Goal: Task Accomplishment & Management: Manage account settings

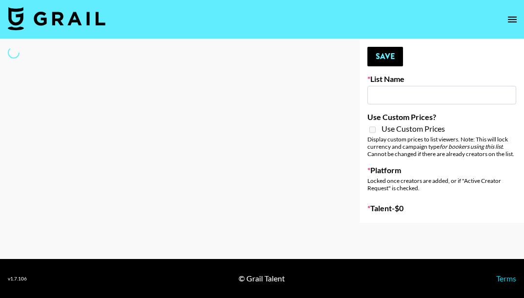
type input "Young T & Bugsy List"
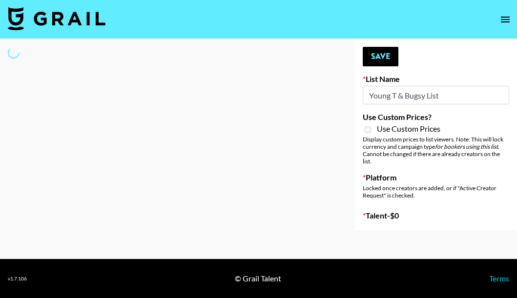
select select "Song"
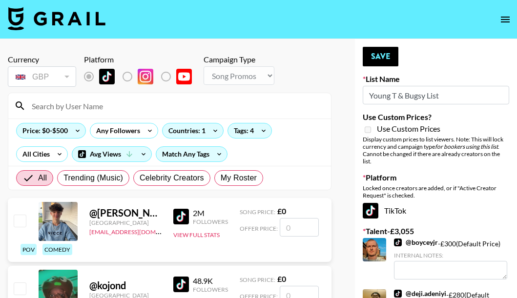
click at [78, 107] on input at bounding box center [175, 106] width 299 height 16
paste input "jaydensalaam"
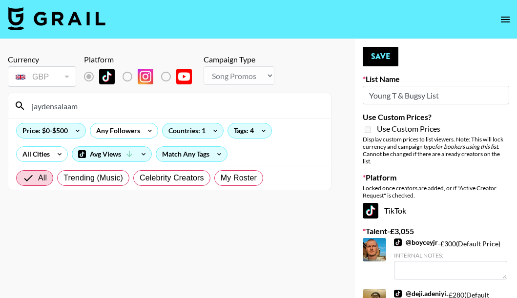
click at [103, 100] on input "jaydensalaam" at bounding box center [175, 106] width 299 height 16
click at [44, 106] on input "jaydensalaam" at bounding box center [175, 106] width 299 height 16
click at [33, 106] on input "jaydensalaam" at bounding box center [175, 106] width 299 height 16
type input "jaydensalaam"
drag, startPoint x: 85, startPoint y: 106, endPoint x: 2, endPoint y: 101, distance: 82.6
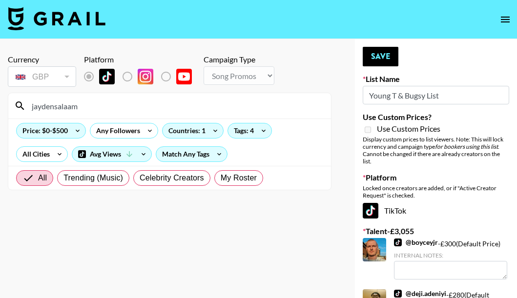
drag, startPoint x: 102, startPoint y: 108, endPoint x: 2, endPoint y: 104, distance: 99.6
type input "jaden"
click at [240, 184] on label "My Roster" at bounding box center [238, 178] width 49 height 16
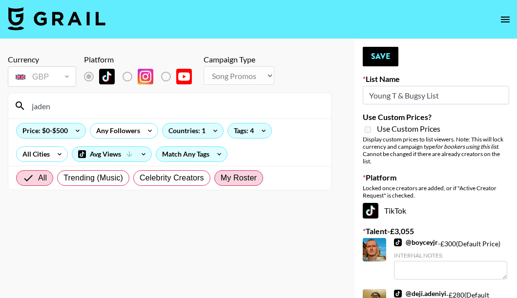
click at [220, 178] on input "My Roster" at bounding box center [220, 178] width 0 height 0
radio input "true"
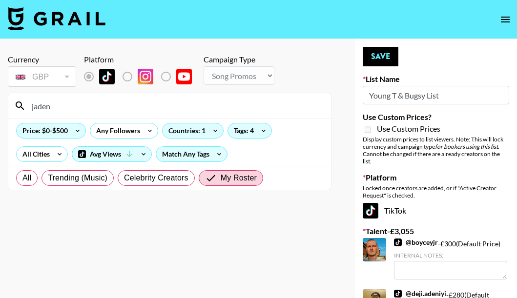
click at [61, 109] on input "jaden" at bounding box center [175, 106] width 299 height 16
drag, startPoint x: 100, startPoint y: 109, endPoint x: 2, endPoint y: 112, distance: 98.1
paste input "King of the UK"
click at [118, 105] on input "King of the UK" at bounding box center [175, 106] width 299 height 16
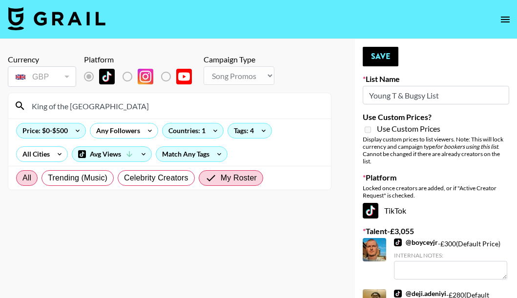
type input "King of the UK"
click at [22, 178] on span "All" at bounding box center [26, 178] width 9 height 12
click at [22, 178] on input "All" at bounding box center [22, 178] width 0 height 0
radio input "true"
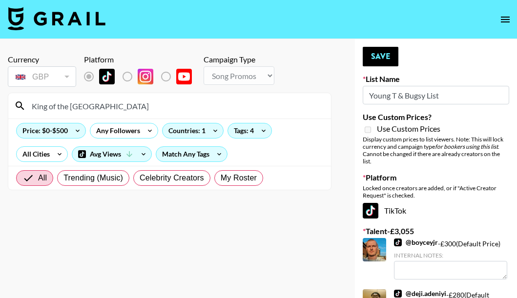
click at [94, 108] on input "King of the UK" at bounding box center [175, 106] width 299 height 16
drag, startPoint x: 101, startPoint y: 104, endPoint x: 31, endPoint y: 107, distance: 70.8
click at [31, 107] on input "King of the UK" at bounding box center [175, 106] width 299 height 16
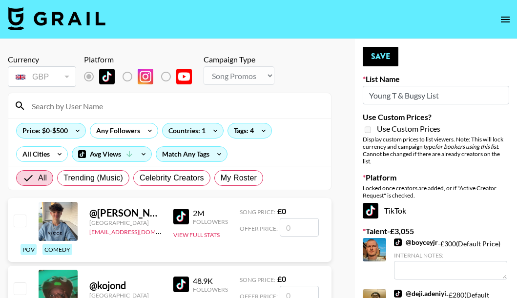
click at [64, 108] on input at bounding box center [175, 106] width 299 height 16
paste input "jaydensalaam"
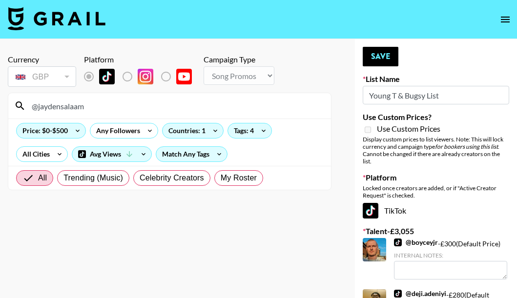
type input "@jaydensalaam"
click at [104, 93] on section "@jaydensalaam Price: $0-$500 Any Followers Countries: 1 Tags: 4 All Cities Avg …" at bounding box center [169, 142] width 323 height 98
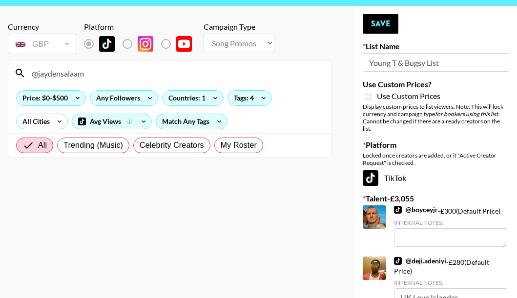
scroll to position [49, 0]
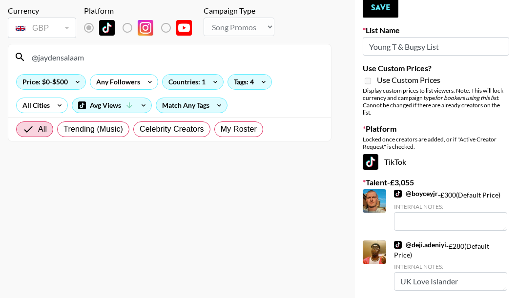
drag, startPoint x: 105, startPoint y: 60, endPoint x: 21, endPoint y: 57, distance: 84.4
click at [21, 57] on div "@jaydensalaam" at bounding box center [169, 56] width 322 height 25
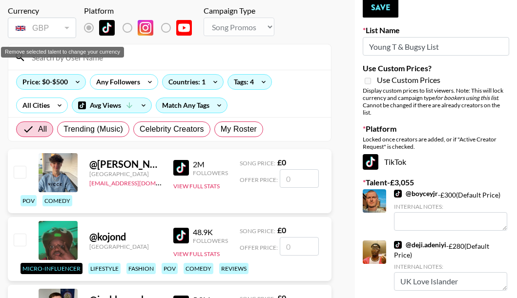
click at [67, 25] on div "GBP" at bounding box center [42, 28] width 64 height 17
click at [104, 61] on input at bounding box center [175, 57] width 299 height 16
paste input "https://www.tiktok.com/@jaydensalaam"
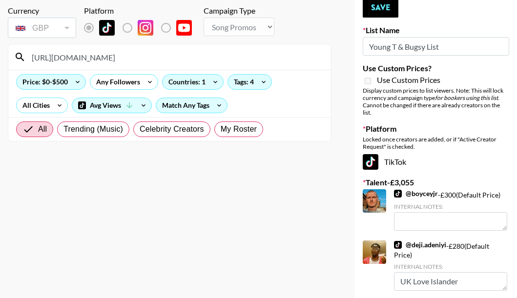
drag, startPoint x: 116, startPoint y: 58, endPoint x: 2, endPoint y: 59, distance: 113.2
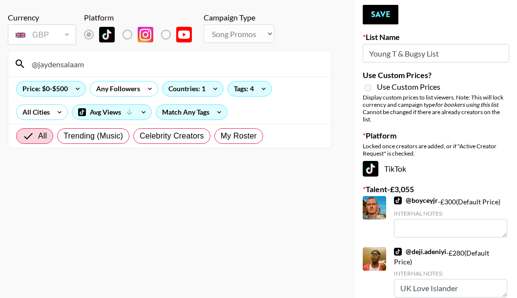
scroll to position [0, 0]
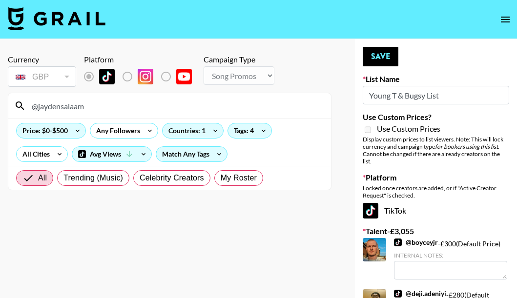
click at [97, 106] on input "@jaydensalaam" at bounding box center [175, 106] width 299 height 16
drag, startPoint x: 97, startPoint y: 105, endPoint x: 9, endPoint y: 93, distance: 88.1
click at [9, 94] on div "@jaydensalaam" at bounding box center [169, 105] width 322 height 25
paste input
type input "jaydensalaam"
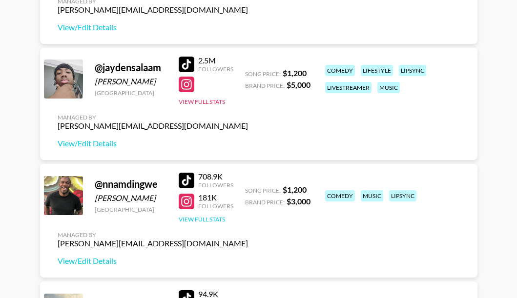
scroll to position [488, 0]
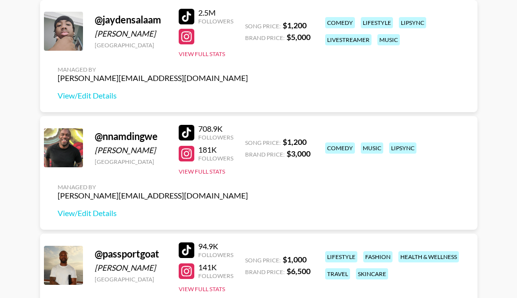
click at [192, 16] on div at bounding box center [187, 17] width 16 height 16
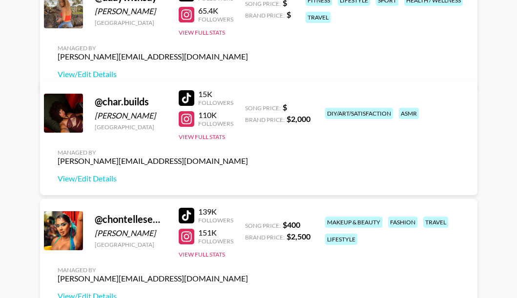
scroll to position [146, 0]
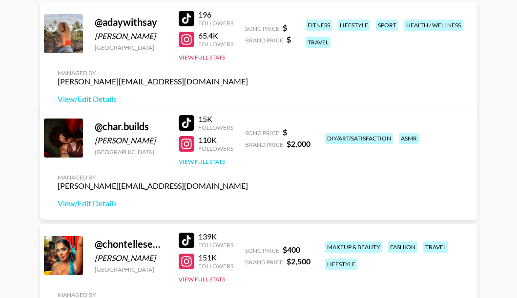
click at [206, 162] on button "View Full Stats" at bounding box center [202, 161] width 46 height 7
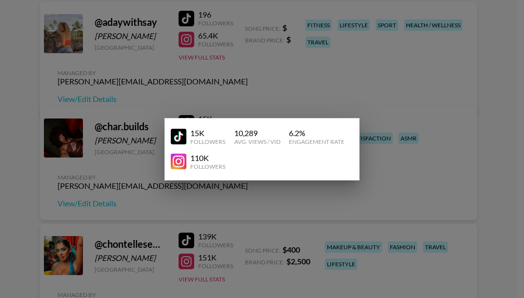
click at [173, 160] on img at bounding box center [179, 162] width 16 height 16
click at [261, 91] on div at bounding box center [262, 149] width 524 height 298
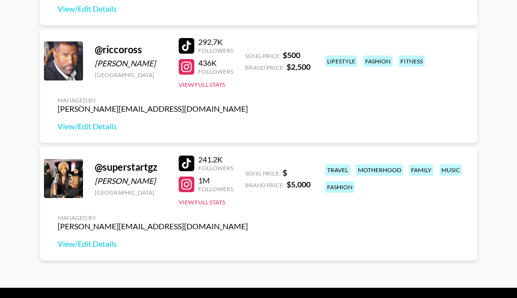
scroll to position [838, 0]
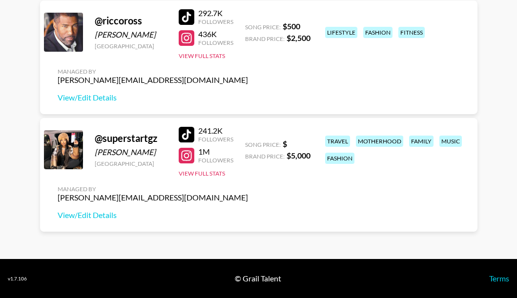
click at [183, 160] on div at bounding box center [187, 156] width 16 height 16
drag, startPoint x: 323, startPoint y: 138, endPoint x: 353, endPoint y: 159, distance: 36.3
click at [353, 159] on div "travel motherhood family music fashion" at bounding box center [394, 150] width 145 height 34
copy div "travel motherhood family music fashion"
click at [91, 218] on link "View/Edit Details" at bounding box center [153, 215] width 190 height 10
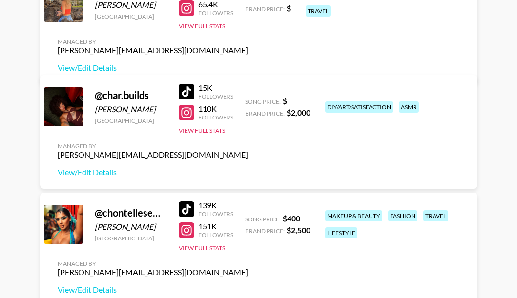
scroll to position [195, 0]
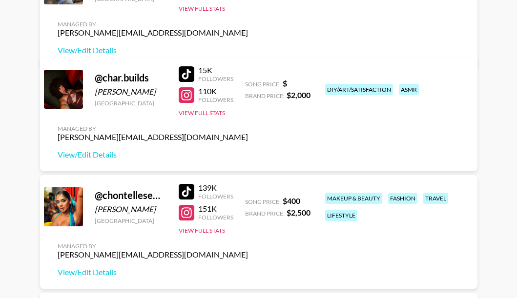
click at [188, 190] on div at bounding box center [187, 192] width 16 height 16
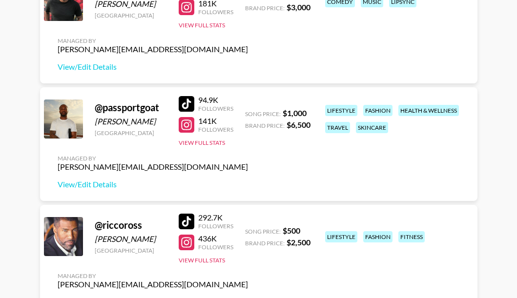
scroll to position [683, 0]
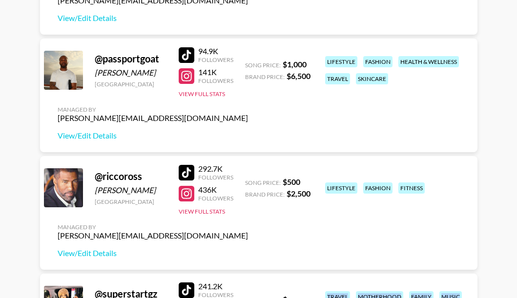
click at [183, 50] on div at bounding box center [187, 55] width 16 height 16
drag, startPoint x: 94, startPoint y: 56, endPoint x: 165, endPoint y: 58, distance: 71.7
click at [165, 58] on div "@ passportgoat Harmony Obasi United States 94.9K Followers 141K Followers View …" at bounding box center [258, 96] width 437 height 114
copy div "@ passportgoat"
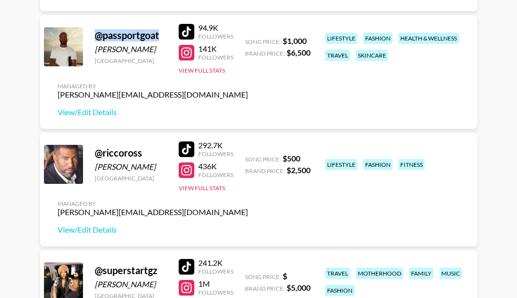
scroll to position [732, 0]
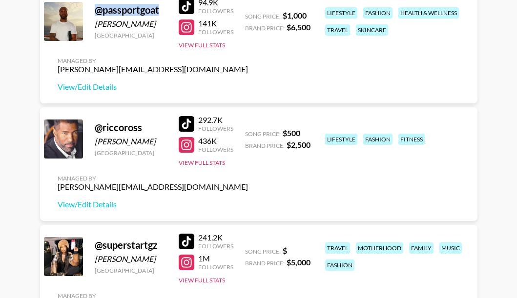
click at [186, 124] on div at bounding box center [187, 124] width 16 height 16
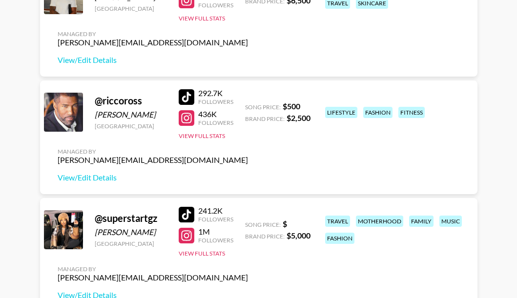
scroll to position [780, 0]
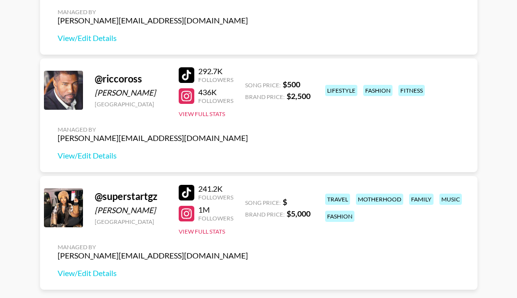
click at [184, 191] on div at bounding box center [187, 193] width 16 height 16
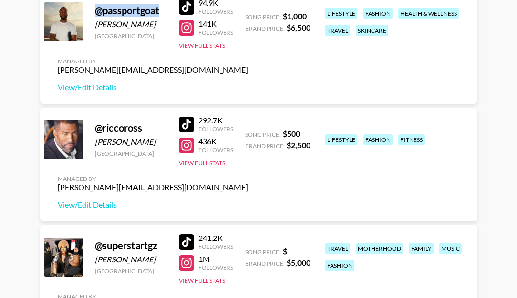
scroll to position [741, 0]
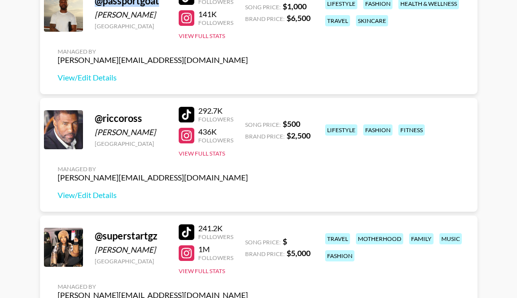
click at [185, 134] on div at bounding box center [187, 136] width 16 height 16
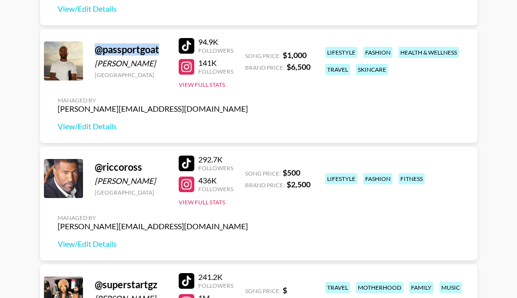
click at [187, 67] on div at bounding box center [187, 67] width 16 height 16
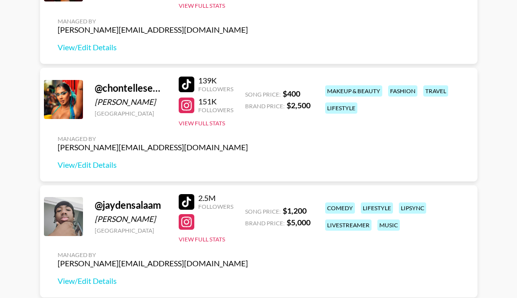
scroll to position [302, 0]
click at [188, 104] on div at bounding box center [187, 106] width 16 height 16
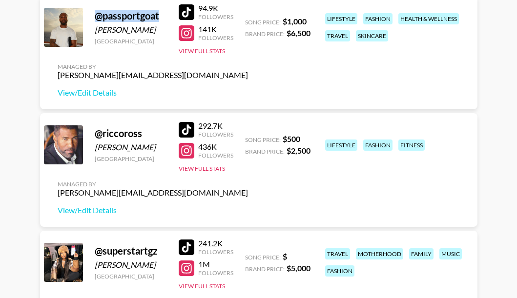
scroll to position [741, 0]
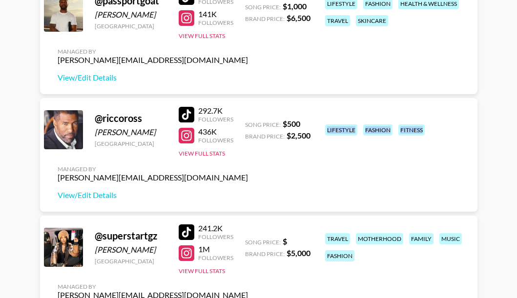
drag, startPoint x: 326, startPoint y: 130, endPoint x: 433, endPoint y: 128, distance: 106.8
click at [433, 128] on div "@ riccoross Ricco Ross United States 292.7K Followers 436K Followers View Full …" at bounding box center [258, 155] width 437 height 114
copy div "lifestyle fashion fitness"
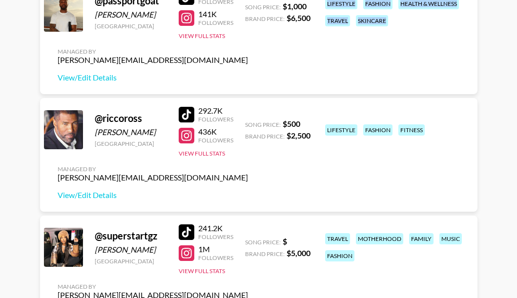
drag, startPoint x: 322, startPoint y: 4, endPoint x: 400, endPoint y: 26, distance: 81.2
click at [400, 26] on div "lifestyle fashion health & wellness travel skincare" at bounding box center [394, 12] width 145 height 34
copy div "lifestyle fashion health & wellness travel skincare"
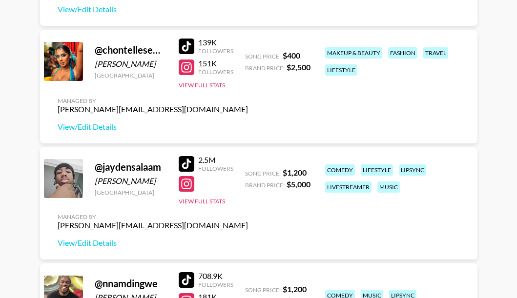
scroll to position [302, 0]
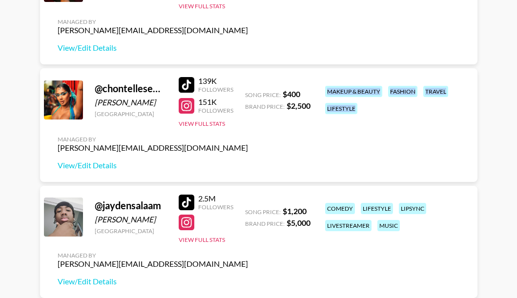
drag, startPoint x: 323, startPoint y: 89, endPoint x: 388, endPoint y: 119, distance: 71.2
click at [388, 119] on div "@ chontellesewett Chontelle Sewett United States 139K Followers 151K Followers …" at bounding box center [258, 125] width 437 height 114
copy div "makeup & beauty fashion travel lifestyle"
click at [91, 166] on link "View/Edit Details" at bounding box center [153, 165] width 190 height 10
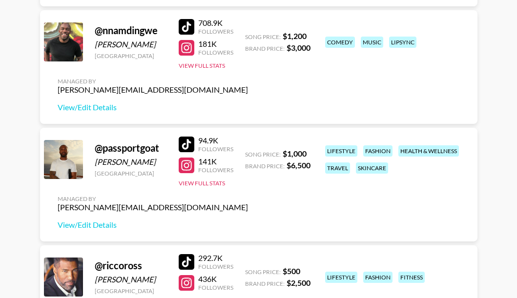
scroll to position [595, 0]
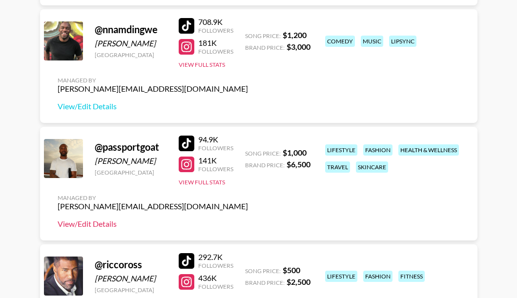
click at [100, 224] on link "View/Edit Details" at bounding box center [153, 224] width 190 height 10
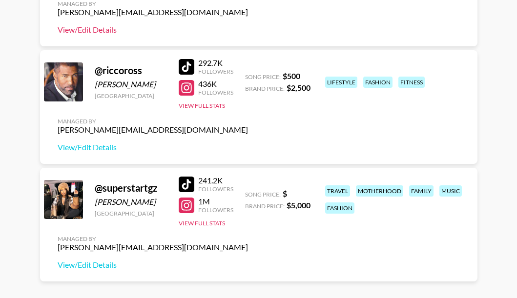
scroll to position [790, 0]
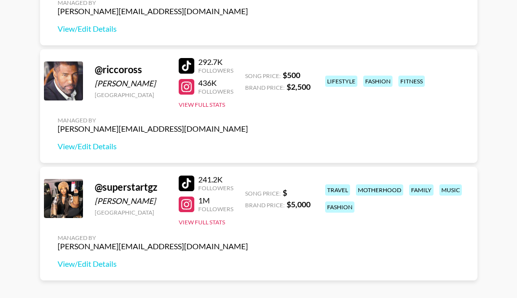
click at [188, 87] on div at bounding box center [187, 87] width 16 height 16
click at [84, 147] on link "View/Edit Details" at bounding box center [153, 146] width 190 height 10
drag, startPoint x: 164, startPoint y: 248, endPoint x: 57, endPoint y: 248, distance: 107.8
click at [57, 248] on div "@ superstartgz Tadaysha Taylor United States 241.2K Followers 1M Followers View…" at bounding box center [258, 224] width 437 height 114
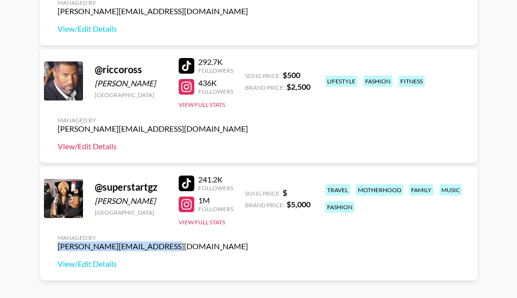
copy div "[PERSON_NAME][EMAIL_ADDRESS][DOMAIN_NAME]"
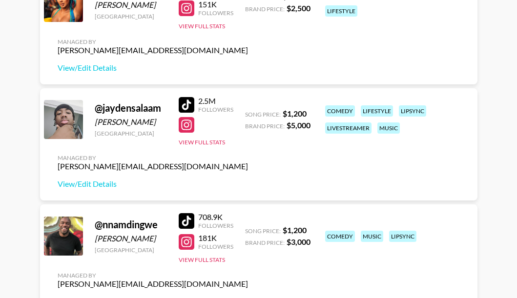
scroll to position [204, 0]
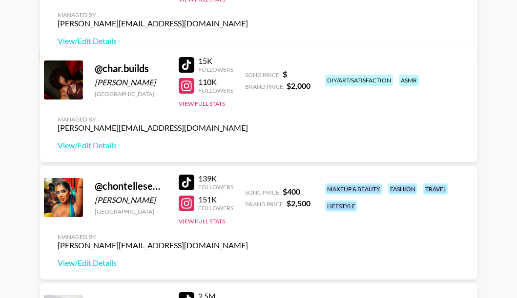
drag, startPoint x: 324, startPoint y: 188, endPoint x: 371, endPoint y: 209, distance: 51.6
click at [371, 209] on div "makeup & beauty fashion travel lifestyle" at bounding box center [394, 197] width 145 height 34
copy div "makeup & beauty fashion travel lifestyle"
click at [93, 266] on link "View/Edit Details" at bounding box center [153, 263] width 190 height 10
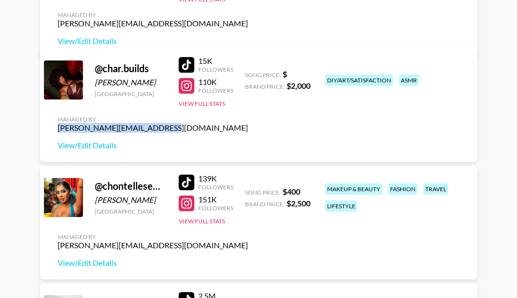
drag, startPoint x: 162, startPoint y: 129, endPoint x: 55, endPoint y: 130, distance: 107.3
click at [55, 130] on div "@ char.builds Char Edwards United States 15K Followers 110K Followers View Full…" at bounding box center [258, 105] width 437 height 114
copy div "[PERSON_NAME][EMAIL_ADDRESS][DOMAIN_NAME]"
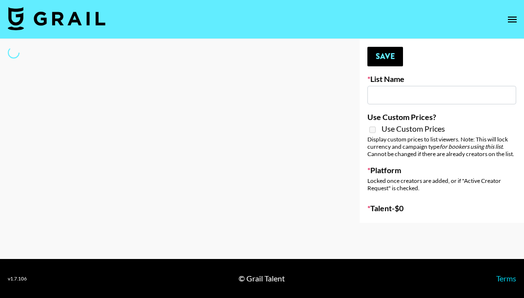
type input "Young T & Bugsy List"
select select "Song"
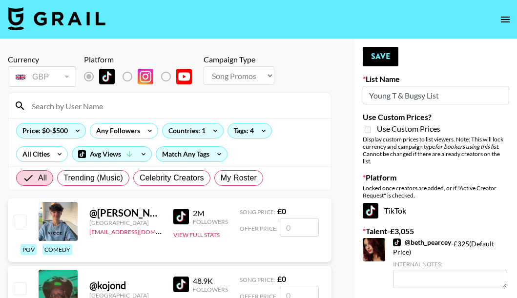
click at [79, 108] on input at bounding box center [175, 106] width 299 height 16
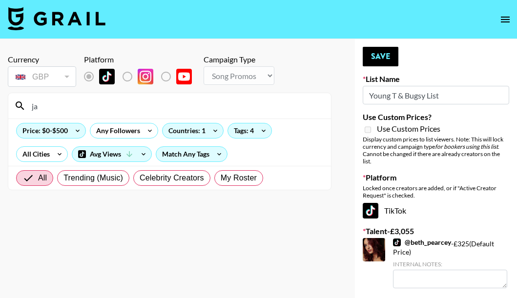
type input "j"
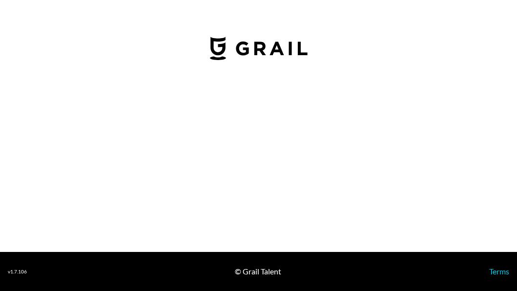
select select "USD"
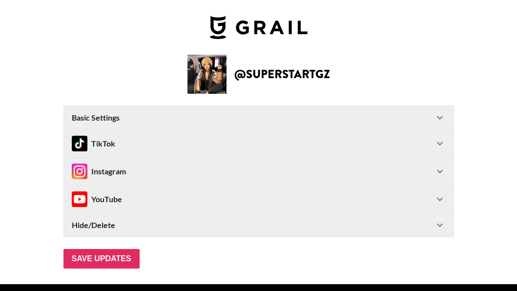
click at [442, 171] on icon at bounding box center [440, 171] width 6 height 3
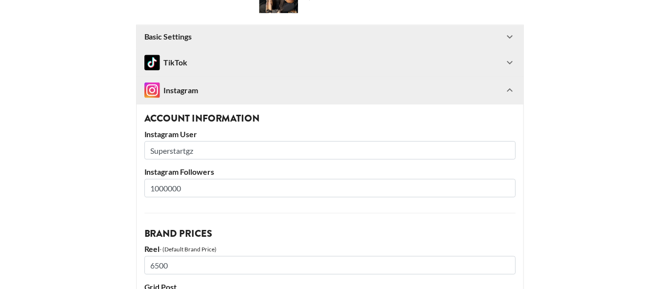
scroll to position [98, 0]
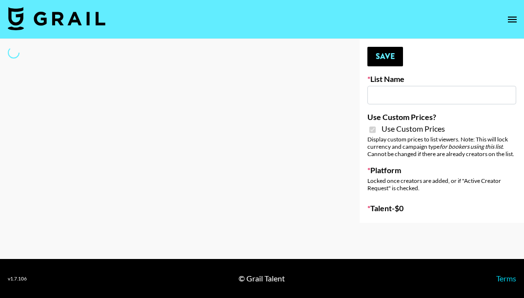
type input "HaruHaru Wonder 15/10"
checkbox input "true"
select select "Brand"
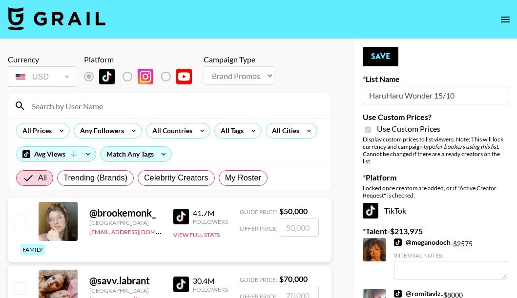
click at [126, 109] on input at bounding box center [175, 106] width 299 height 16
paste input "chontellesewett"
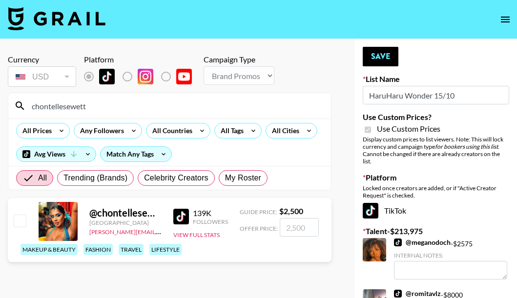
type input "chontellesewett"
click at [19, 219] on input "checkbox" at bounding box center [20, 221] width 12 height 12
checkbox input "true"
type input "2500"
click at [377, 54] on button "Save" at bounding box center [380, 57] width 36 height 20
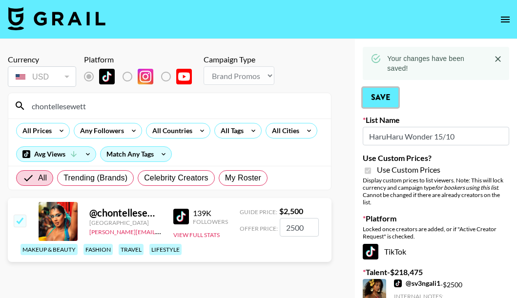
click at [377, 103] on button "Save" at bounding box center [380, 98] width 36 height 20
click at [96, 102] on input "chontellesewett" at bounding box center [175, 106] width 299 height 16
paste input "passportgoat"
type input "chontellesewett passportgoat"
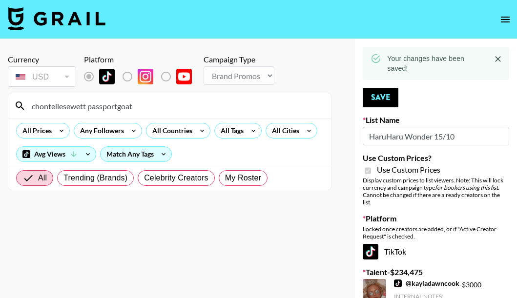
drag, startPoint x: 141, startPoint y: 105, endPoint x: 19, endPoint y: 113, distance: 122.7
click at [19, 113] on div "chontellesewett passportgoat" at bounding box center [169, 105] width 322 height 25
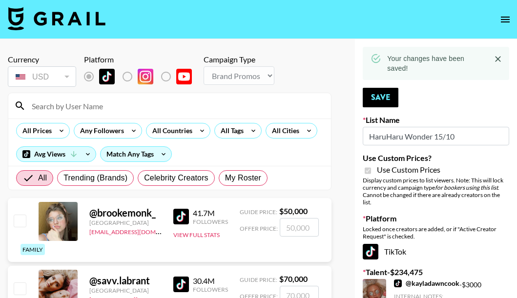
paste input "passportgoat"
type input "passportgoat"
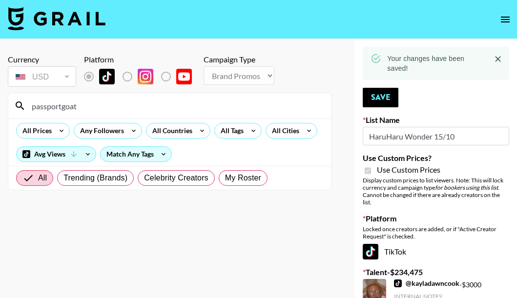
drag, startPoint x: 106, startPoint y: 105, endPoint x: 2, endPoint y: 109, distance: 103.5
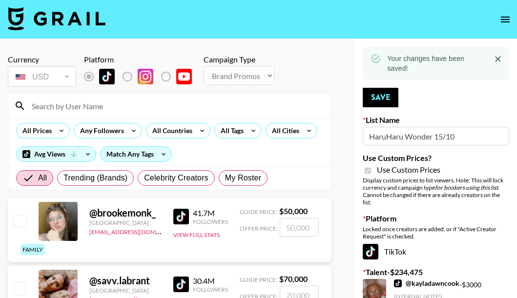
click at [70, 108] on input at bounding box center [175, 106] width 299 height 16
paste input "passportgoat"
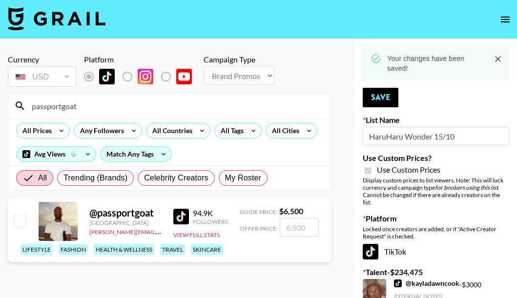
type input "passportgoat"
click at [21, 226] on input "checkbox" at bounding box center [20, 221] width 12 height 12
checkbox input "true"
type input "6500"
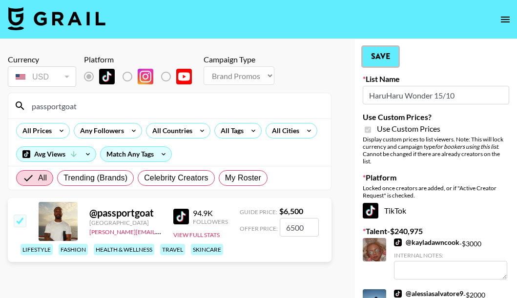
click at [377, 47] on button "Save" at bounding box center [380, 57] width 36 height 20
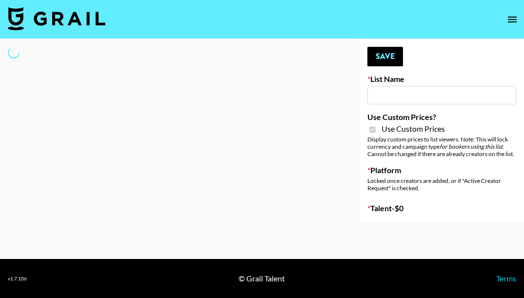
type input "Walmart Fashion"
checkbox input "true"
select select "Brand"
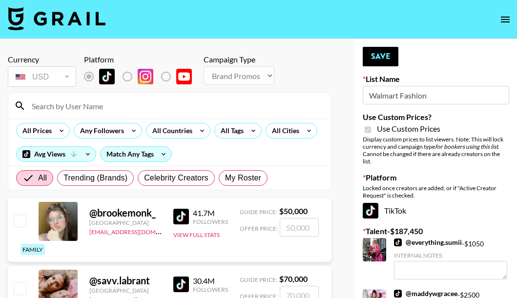
click at [89, 110] on input at bounding box center [175, 106] width 299 height 16
paste input "@passportgoat"
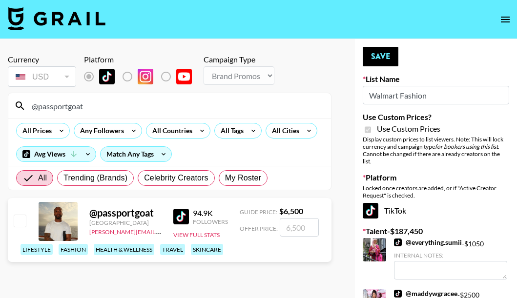
click at [38, 109] on input "@passportgoat" at bounding box center [175, 106] width 299 height 16
type input "passportgoat"
drag, startPoint x: 21, startPoint y: 220, endPoint x: 36, endPoint y: 220, distance: 15.1
click at [20, 220] on input "checkbox" at bounding box center [20, 221] width 12 height 12
checkbox input "true"
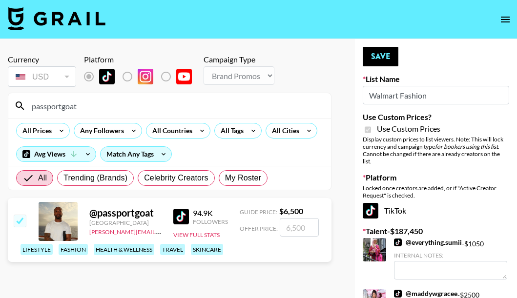
type input "6500"
click at [379, 58] on button "Save" at bounding box center [380, 57] width 36 height 20
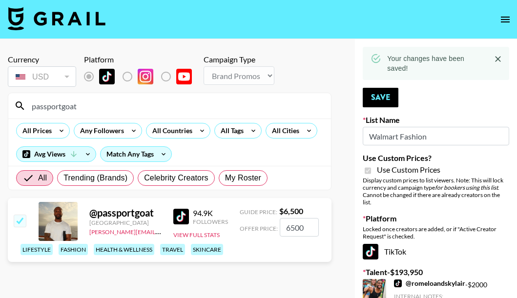
click at [94, 100] on input "passportgoat" at bounding box center [175, 106] width 299 height 16
drag, startPoint x: 96, startPoint y: 104, endPoint x: 22, endPoint y: 98, distance: 74.0
click at [22, 98] on div "passportgoat" at bounding box center [169, 105] width 322 height 25
paste input "chontellesewet"
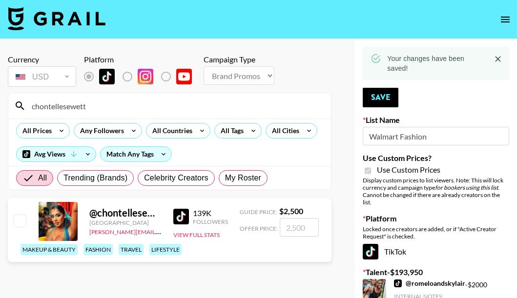
type input "chontellesewett"
click at [20, 223] on input "checkbox" at bounding box center [20, 221] width 12 height 12
checkbox input "true"
type input "2500"
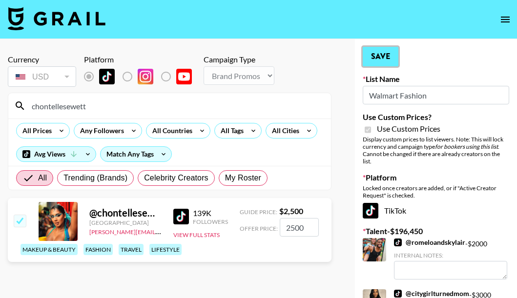
click at [369, 60] on button "Save" at bounding box center [380, 57] width 36 height 20
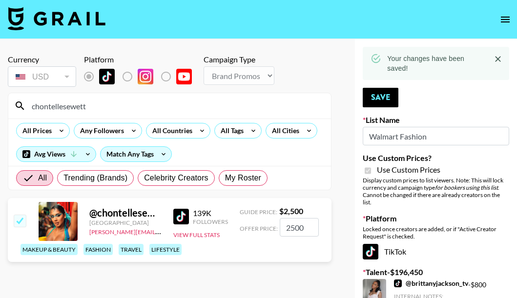
drag, startPoint x: 97, startPoint y: 109, endPoint x: 2, endPoint y: 108, distance: 94.1
paste input "riccoross"
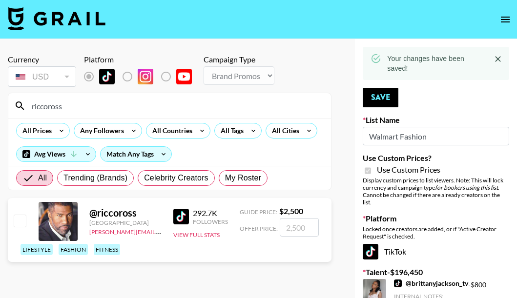
type input "riccoross"
click at [19, 223] on input "checkbox" at bounding box center [20, 221] width 12 height 12
checkbox input "false"
type input "2500"
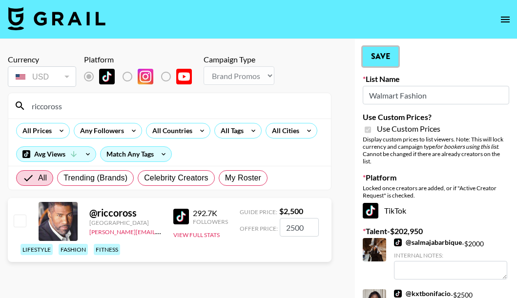
click at [385, 60] on button "Save" at bounding box center [380, 57] width 36 height 20
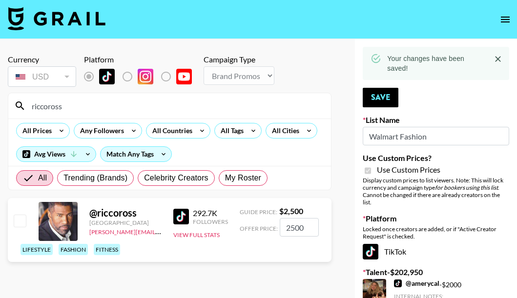
drag, startPoint x: 83, startPoint y: 105, endPoint x: 17, endPoint y: 102, distance: 66.9
click at [17, 102] on div "riccoross" at bounding box center [169, 105] width 322 height 25
paste input "superstartgz"
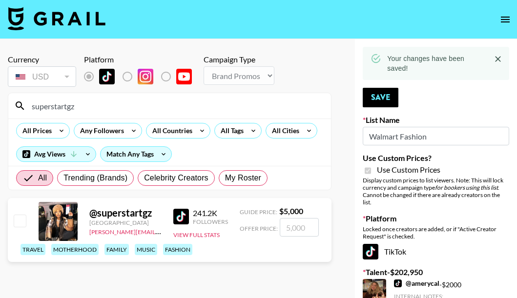
type input "superstartgz"
click at [20, 222] on input "checkbox" at bounding box center [20, 221] width 12 height 12
checkbox input "true"
type input "5000"
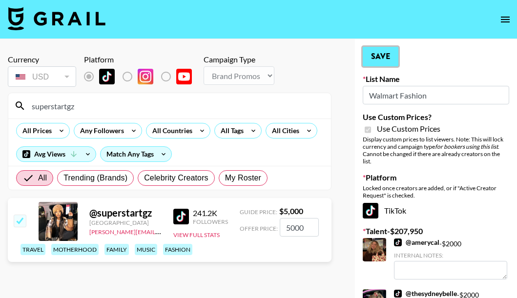
click at [372, 58] on button "Save" at bounding box center [380, 57] width 36 height 20
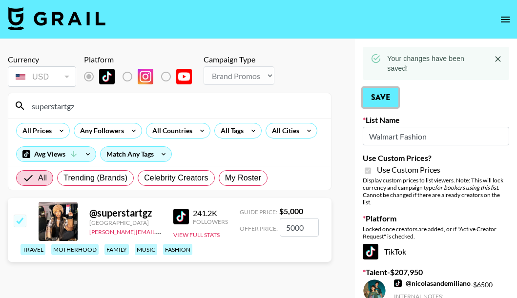
scroll to position [293, 0]
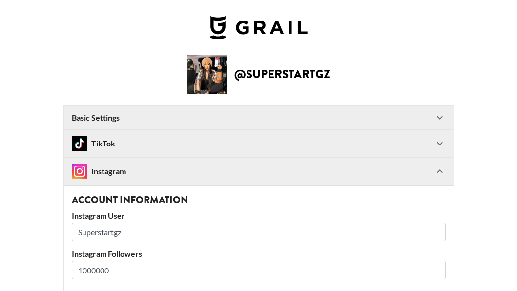
select select "USD"
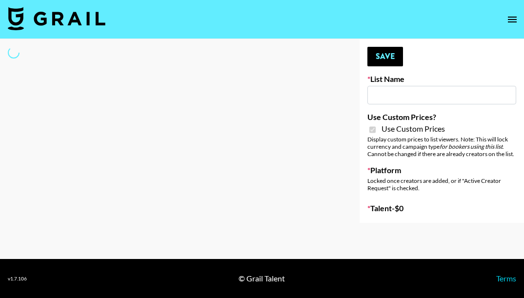
type input "Hot Chocolate Brand - US"
checkbox input "true"
select select "Brand"
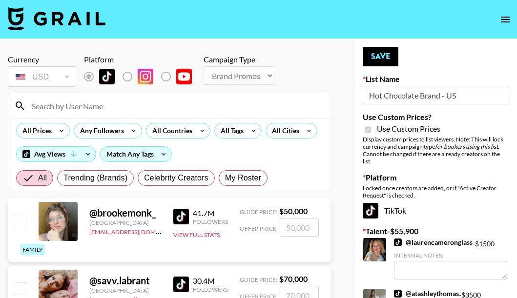
click at [93, 109] on input at bounding box center [175, 106] width 299 height 16
paste input "riccoross"
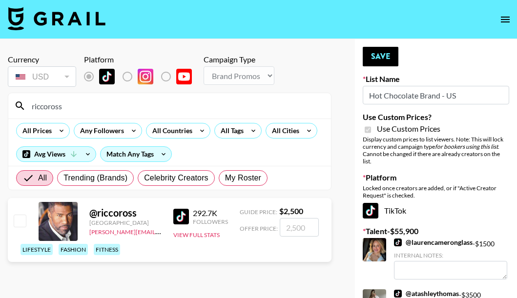
type input "riccoross"
click at [18, 221] on input "checkbox" at bounding box center [20, 221] width 12 height 12
checkbox input "true"
type input "2500"
click at [384, 52] on button "Save" at bounding box center [380, 57] width 36 height 20
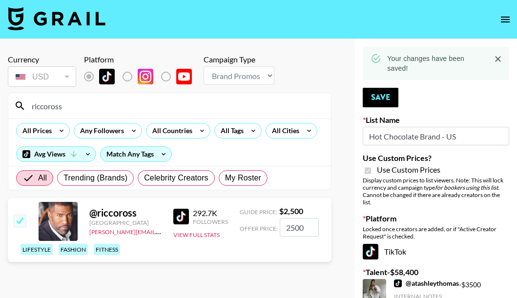
click at [105, 106] on input "riccoross" at bounding box center [175, 106] width 299 height 16
drag, startPoint x: 105, startPoint y: 106, endPoint x: 2, endPoint y: 97, distance: 102.8
paste input "passportgoat"
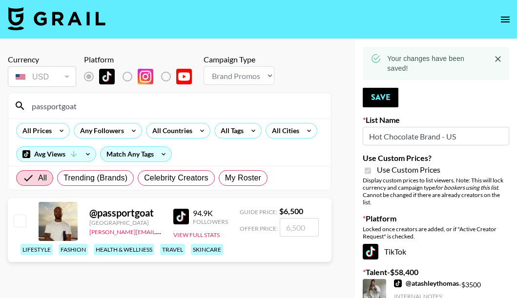
type input "passportgoat"
click at [21, 223] on input "checkbox" at bounding box center [20, 221] width 12 height 12
checkbox input "true"
type input "6500"
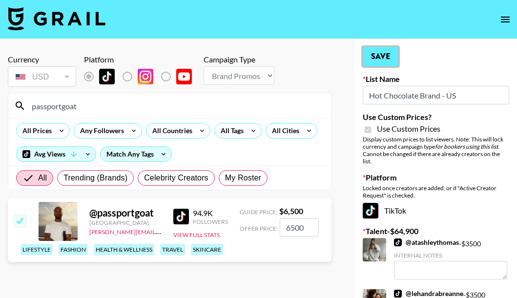
click at [377, 58] on button "Save" at bounding box center [380, 57] width 36 height 20
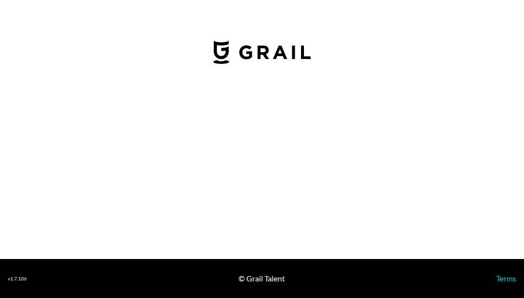
select select "USD"
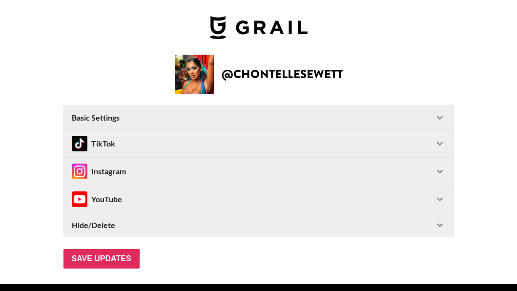
click at [449, 169] on div "Instagram" at bounding box center [258, 171] width 389 height 27
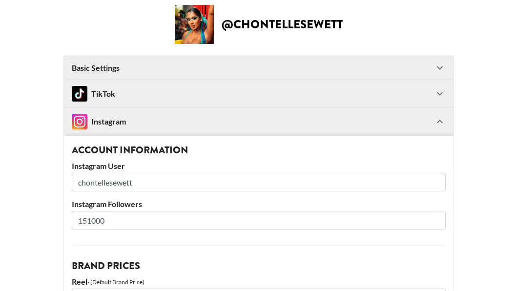
scroll to position [49, 0]
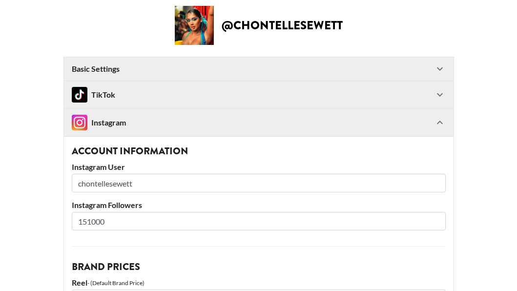
click at [445, 88] on div "TikTok" at bounding box center [258, 94] width 389 height 27
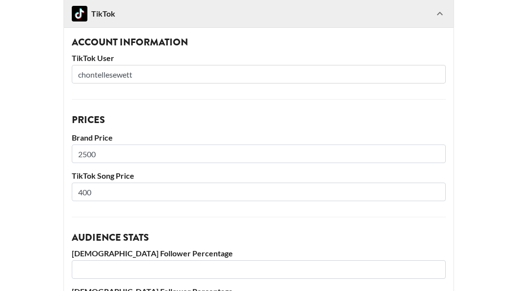
scroll to position [98, 0]
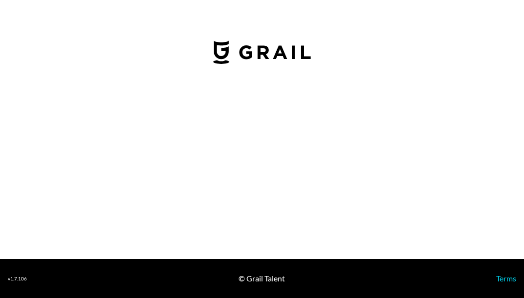
select select "USD"
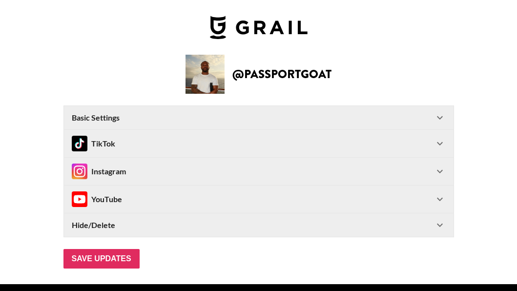
click at [442, 171] on icon at bounding box center [440, 171] width 6 height 3
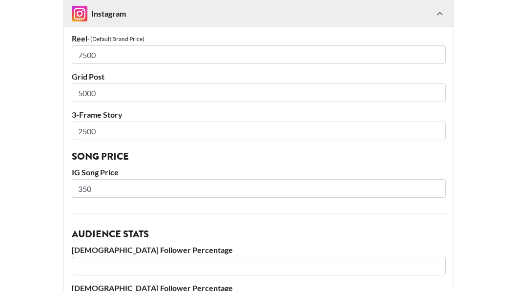
scroll to position [244, 0]
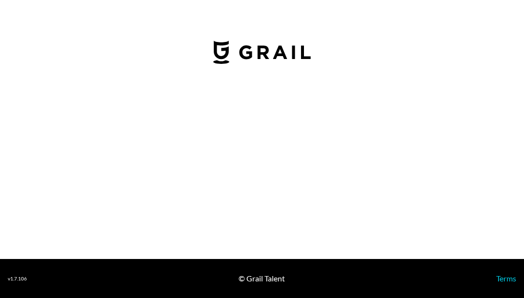
select select "USD"
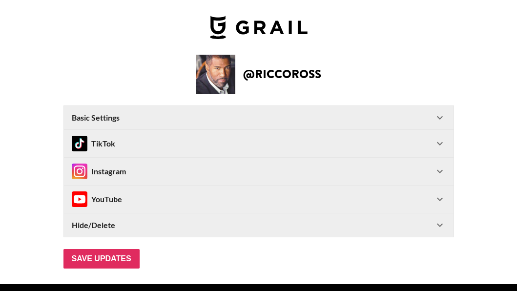
click at [445, 173] on icon at bounding box center [440, 171] width 12 height 12
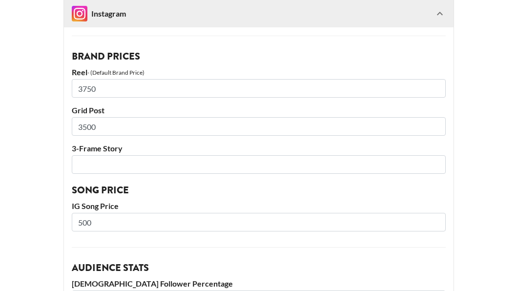
scroll to position [244, 0]
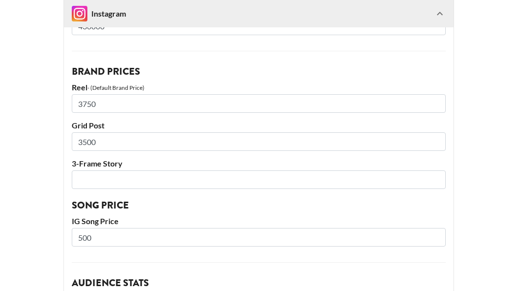
click at [134, 149] on input "3500" at bounding box center [259, 141] width 374 height 19
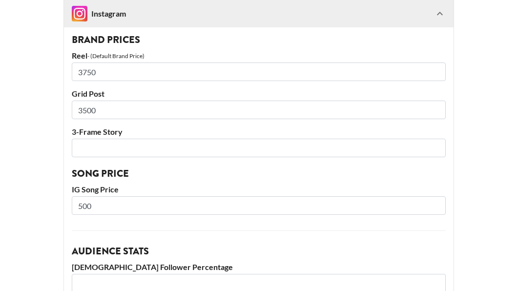
scroll to position [293, 0]
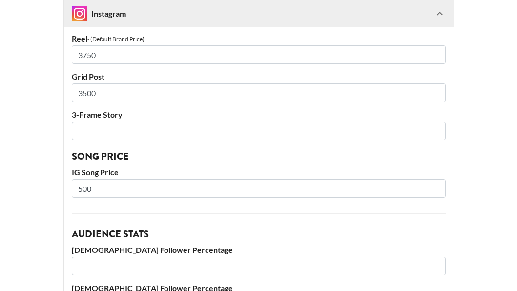
click at [117, 129] on input "number" at bounding box center [259, 130] width 374 height 19
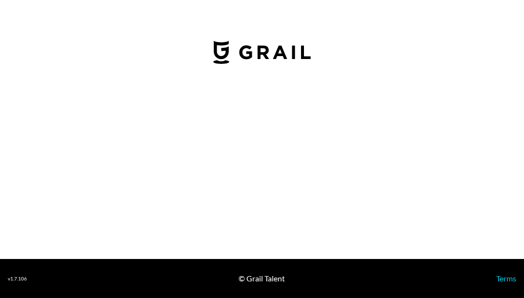
select select "USD"
